Goal: Task Accomplishment & Management: Use online tool/utility

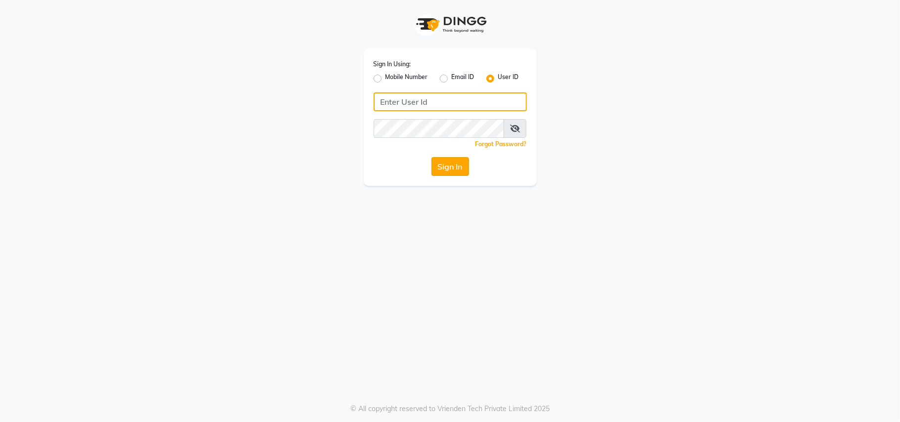
type input "theglam@123"
click at [451, 165] on button "Sign In" at bounding box center [450, 166] width 38 height 19
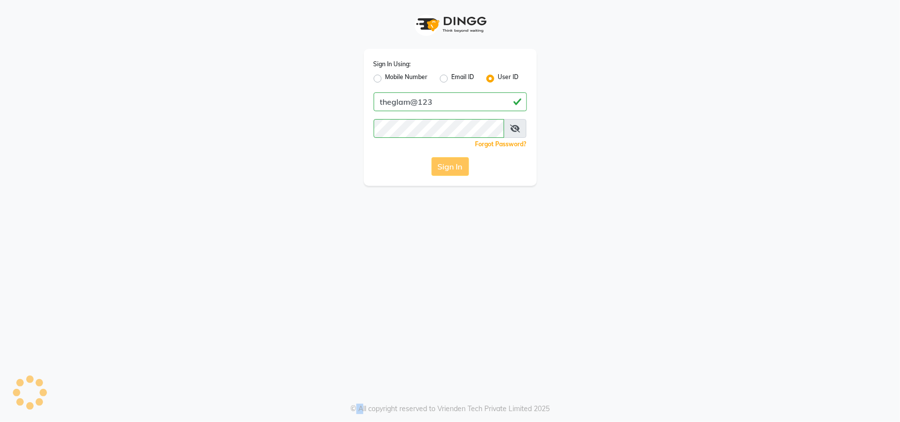
click at [451, 165] on div "Sign In" at bounding box center [449, 166] width 153 height 19
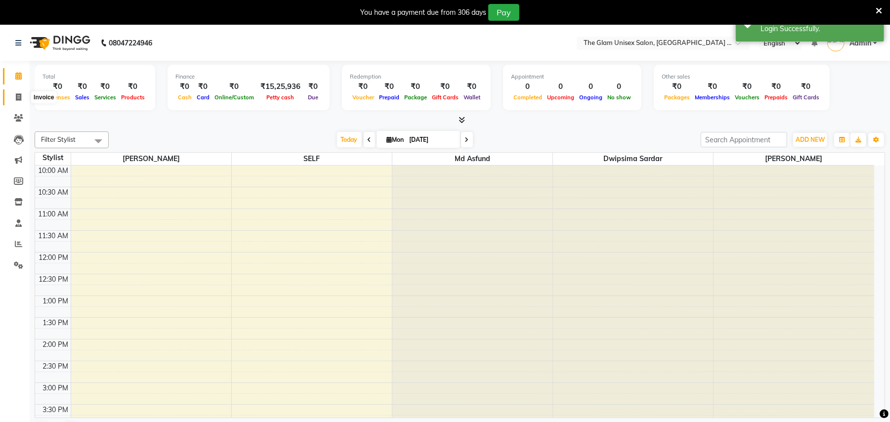
click at [16, 101] on icon at bounding box center [18, 96] width 5 height 7
select select "service"
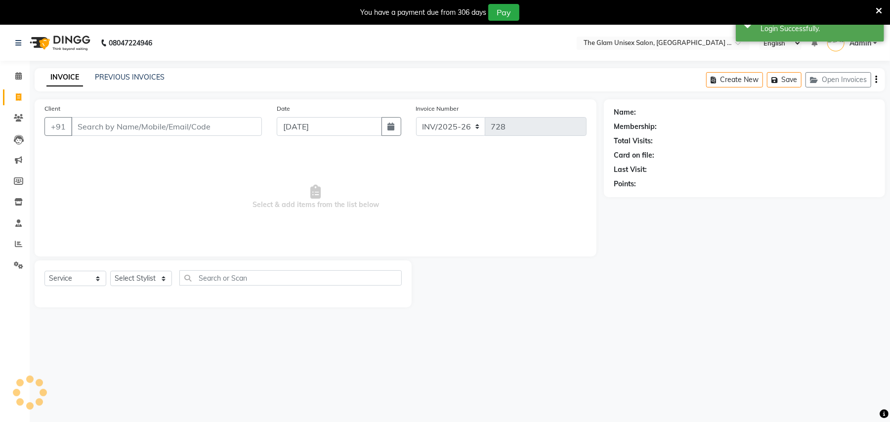
click at [16, 101] on icon at bounding box center [18, 96] width 5 height 7
select select "G"
click at [156, 280] on select "Select Stylist" at bounding box center [141, 278] width 62 height 15
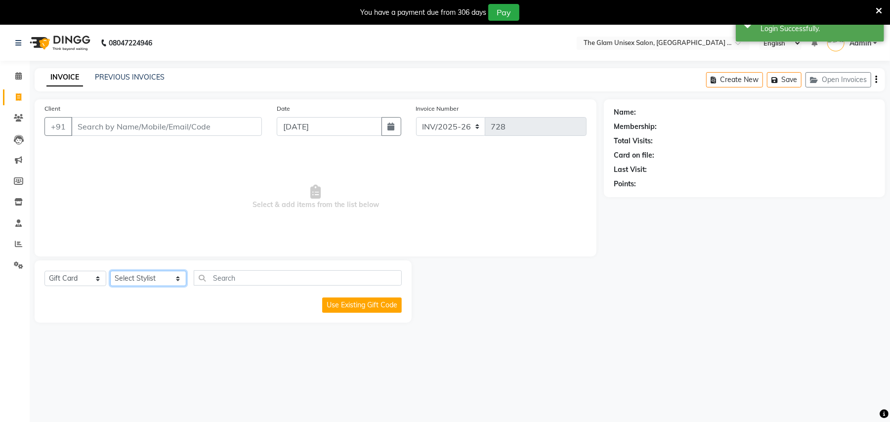
select select "30740"
click at [110, 271] on select "Select Stylist Ankita Ghosh Dwipsima Sardar Kabir Younus Md Asfund SELF Sima Ra…" at bounding box center [148, 278] width 76 height 15
click at [102, 272] on select "Select Service Product Membership Package Voucher Prepaid Gift Card" at bounding box center [75, 278] width 62 height 15
select select "service"
click at [44, 271] on select "Select Service Product Membership Package Voucher Prepaid Gift Card" at bounding box center [75, 278] width 62 height 15
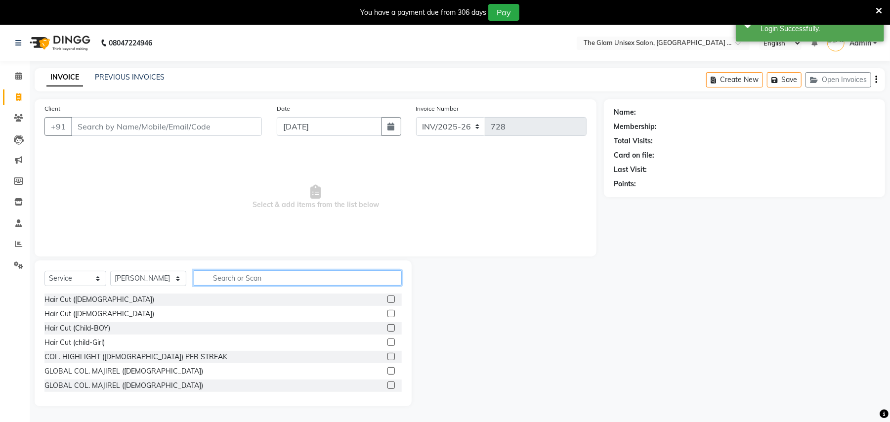
click at [199, 273] on input "text" at bounding box center [298, 277] width 208 height 15
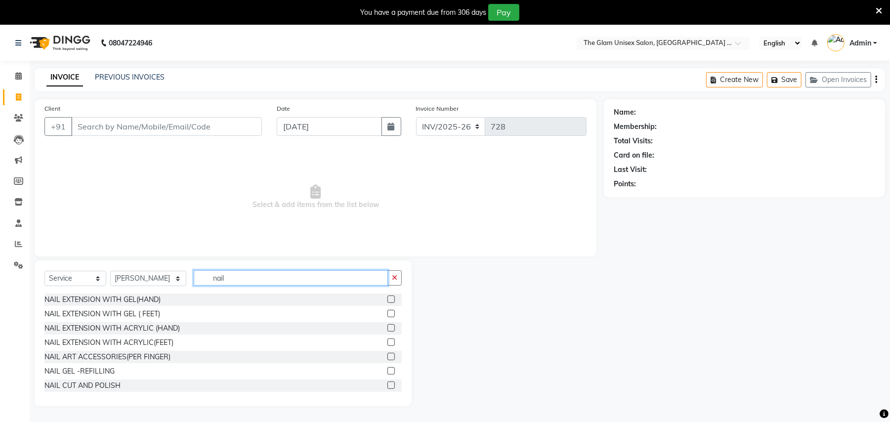
type input "nail"
click at [387, 326] on label at bounding box center [390, 327] width 7 height 7
click at [387, 326] on input "checkbox" at bounding box center [390, 328] width 6 height 6
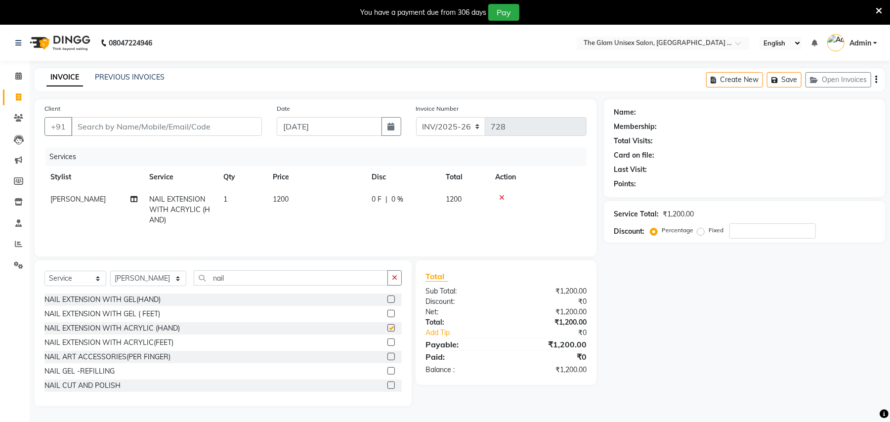
checkbox input "false"
click at [288, 200] on span "1200" at bounding box center [281, 199] width 16 height 9
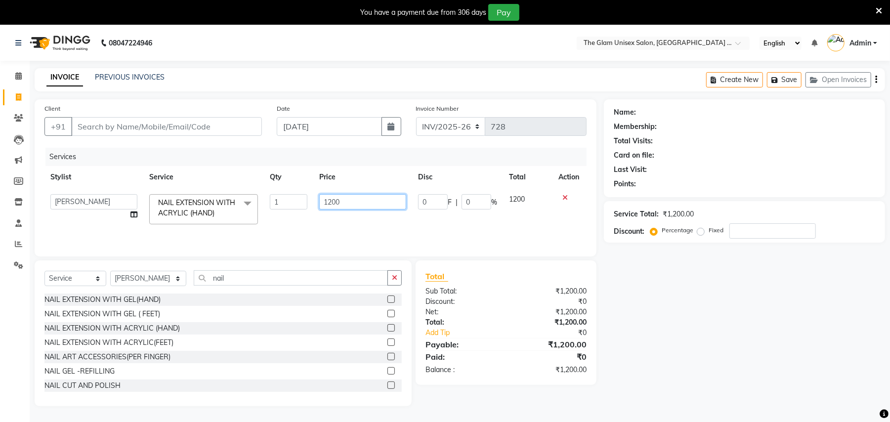
click at [353, 206] on input "1200" at bounding box center [362, 201] width 87 height 15
type input "1300"
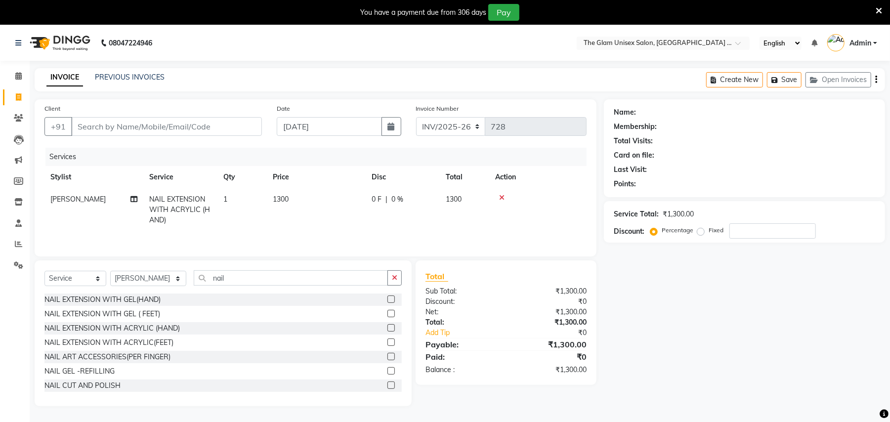
drag, startPoint x: 743, startPoint y: 320, endPoint x: 510, endPoint y: 145, distance: 292.2
click at [742, 319] on div "Name: Membership: Total Visits: Card on file: Last Visit: Points: Service Total…" at bounding box center [748, 252] width 289 height 307
click at [206, 127] on input "Client" at bounding box center [166, 126] width 191 height 19
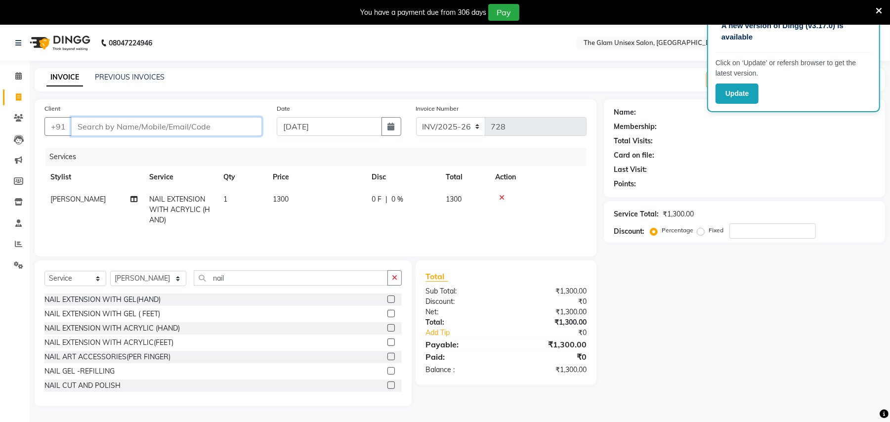
type input "6"
type input "0"
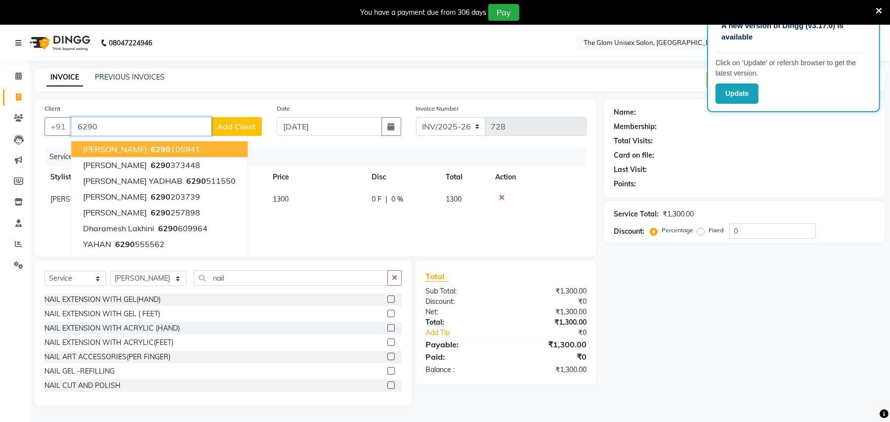
click at [190, 145] on button "Vanshikha 6290 105941" at bounding box center [159, 149] width 176 height 16
type input "6290105941"
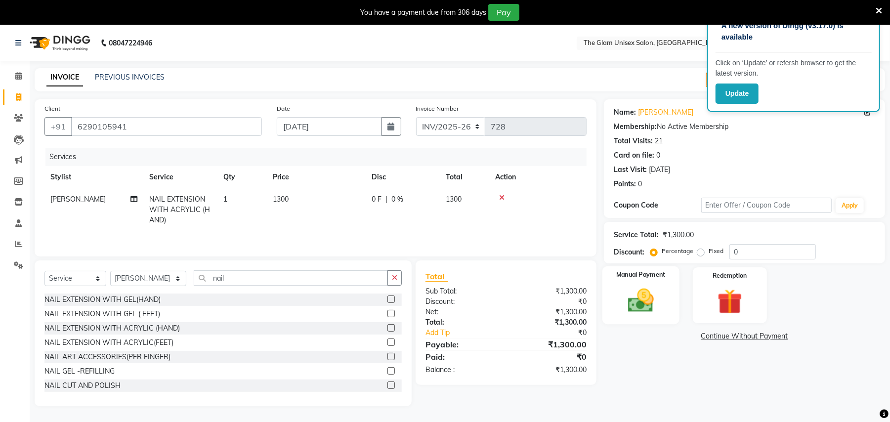
click at [643, 297] on img at bounding box center [640, 301] width 42 height 30
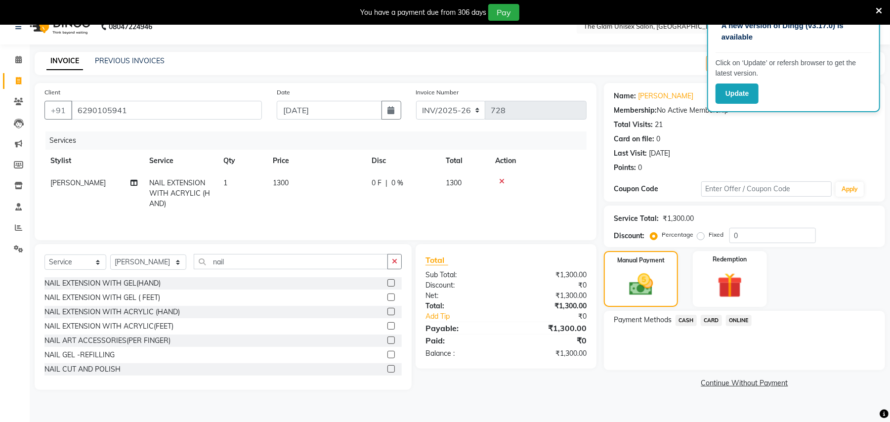
scroll to position [25, 0]
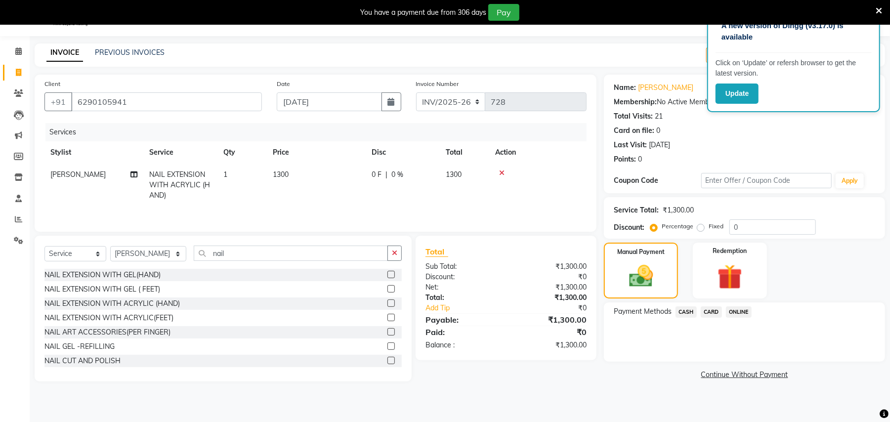
click at [687, 308] on span "CASH" at bounding box center [685, 311] width 21 height 11
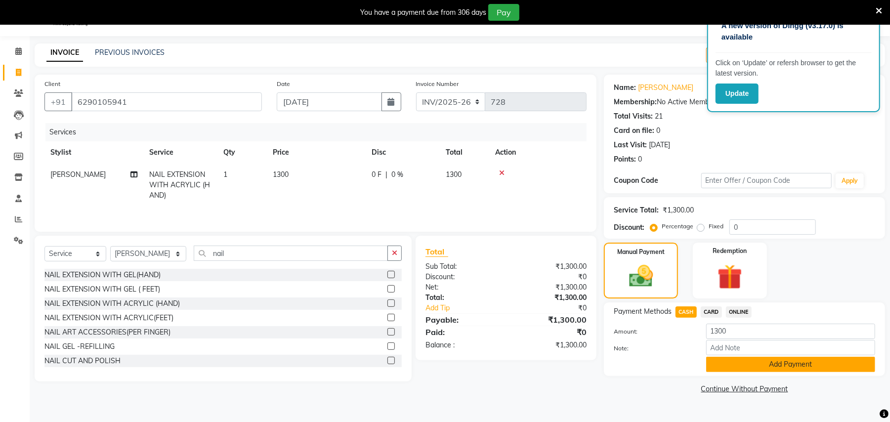
click at [809, 370] on button "Add Payment" at bounding box center [790, 364] width 169 height 15
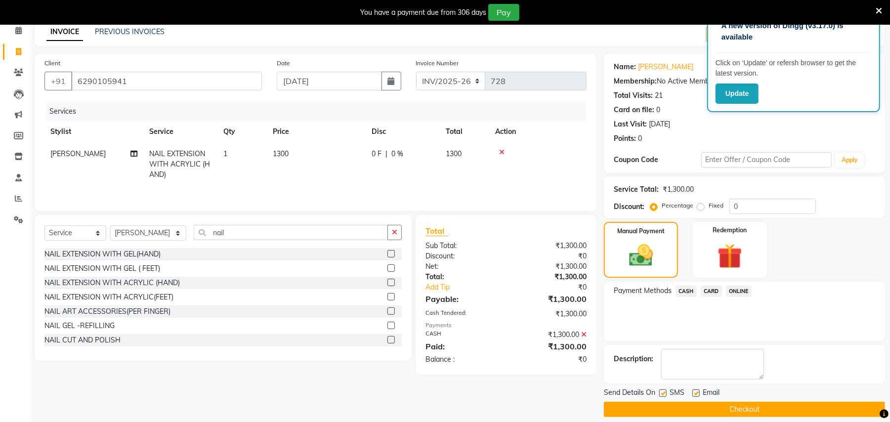
scroll to position [56, 0]
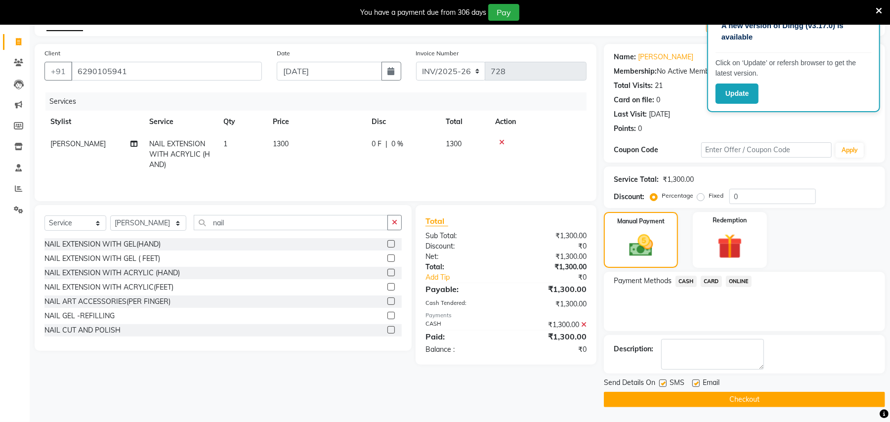
click at [813, 398] on button "Checkout" at bounding box center [744, 399] width 281 height 15
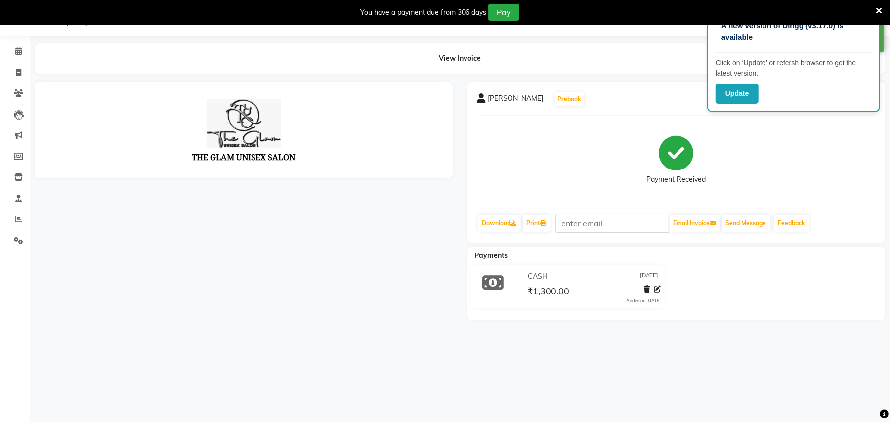
scroll to position [56, 0]
